Goal: Information Seeking & Learning: Learn about a topic

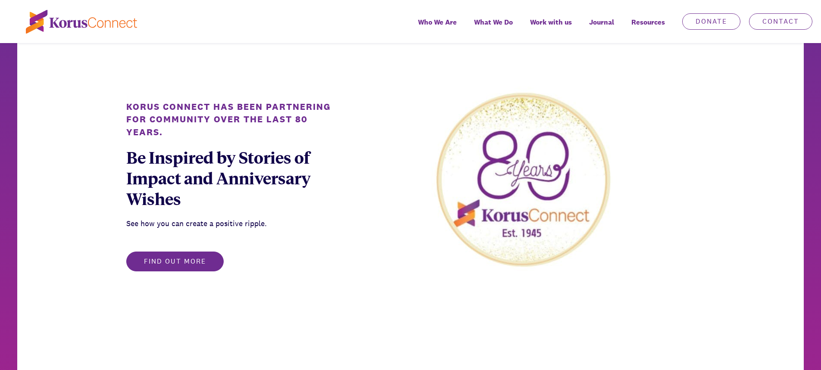
scroll to position [517, 0]
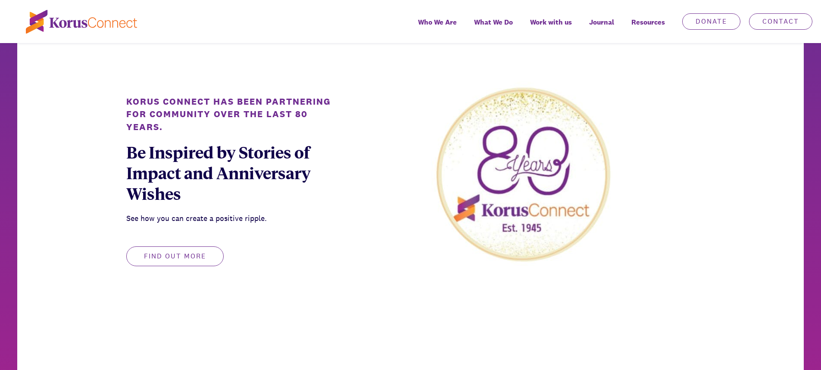
click at [191, 255] on button "Find out more" at bounding box center [174, 257] width 97 height 20
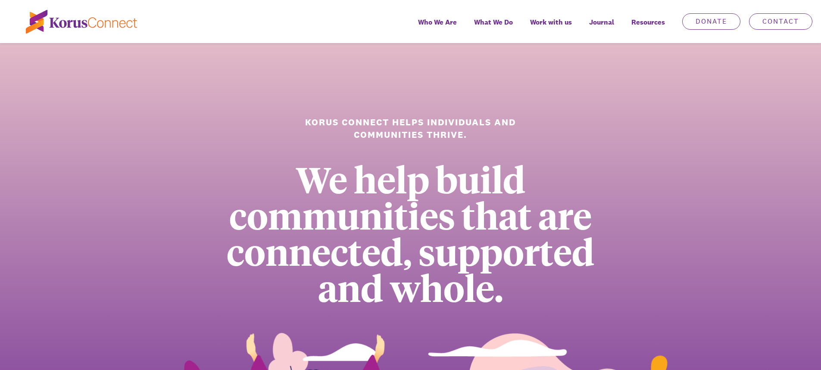
scroll to position [0, 0]
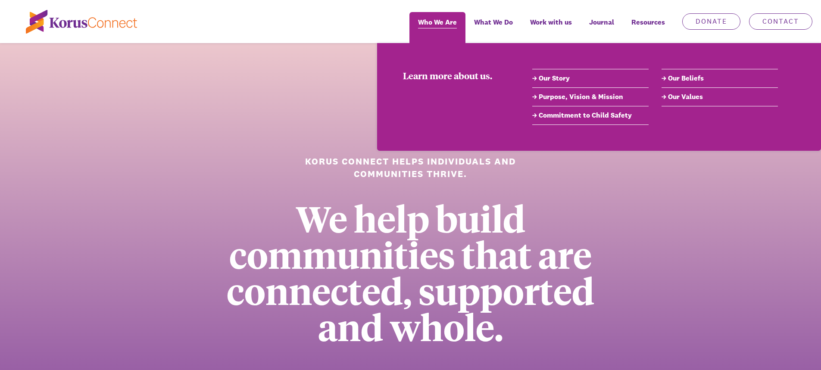
click at [435, 18] on span "Who We Are" at bounding box center [437, 22] width 39 height 12
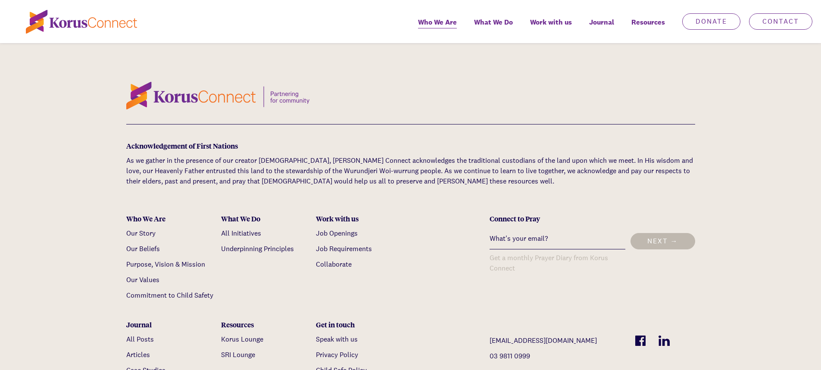
scroll to position [2844, 0]
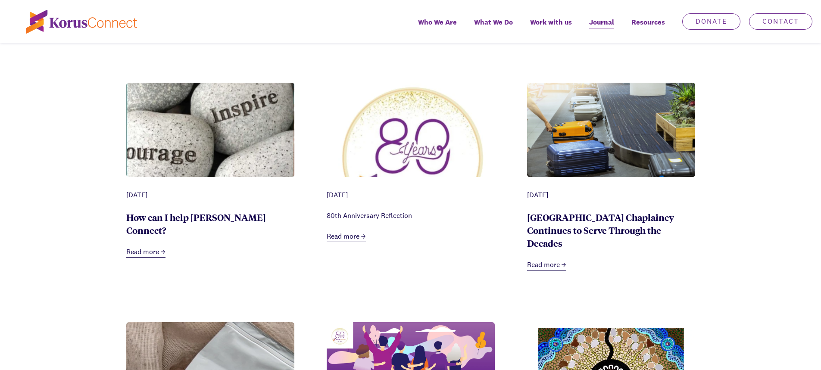
scroll to position [431, 0]
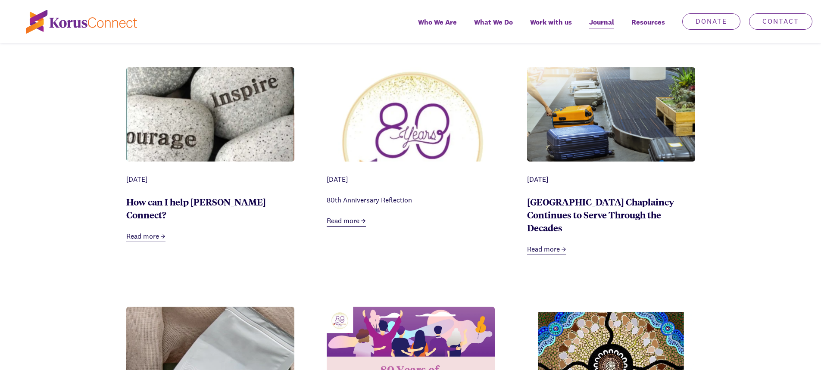
click at [348, 220] on link "Read more" at bounding box center [346, 221] width 39 height 11
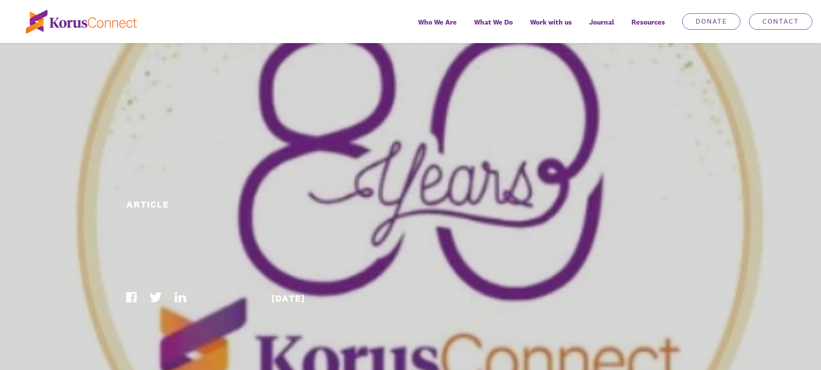
click at [148, 203] on div "Article" at bounding box center [192, 204] width 133 height 12
click at [152, 203] on div "Article" at bounding box center [192, 204] width 133 height 12
click at [153, 206] on div "Article" at bounding box center [192, 204] width 133 height 12
click at [203, 187] on div "Article [DATE]" at bounding box center [410, 215] width 821 height 345
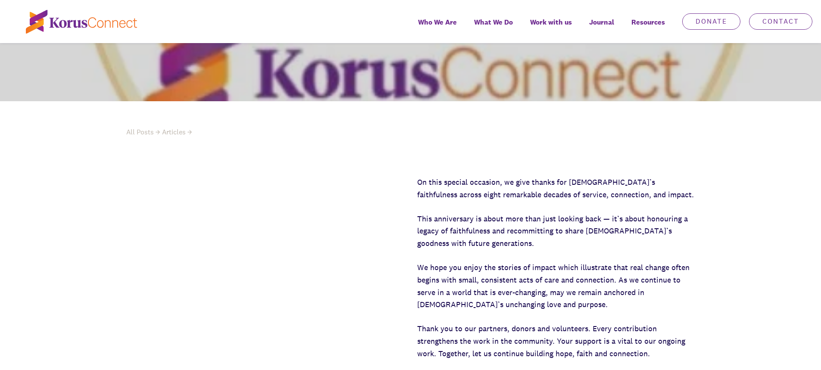
scroll to position [302, 0]
